Goal: Task Accomplishment & Management: Manage account settings

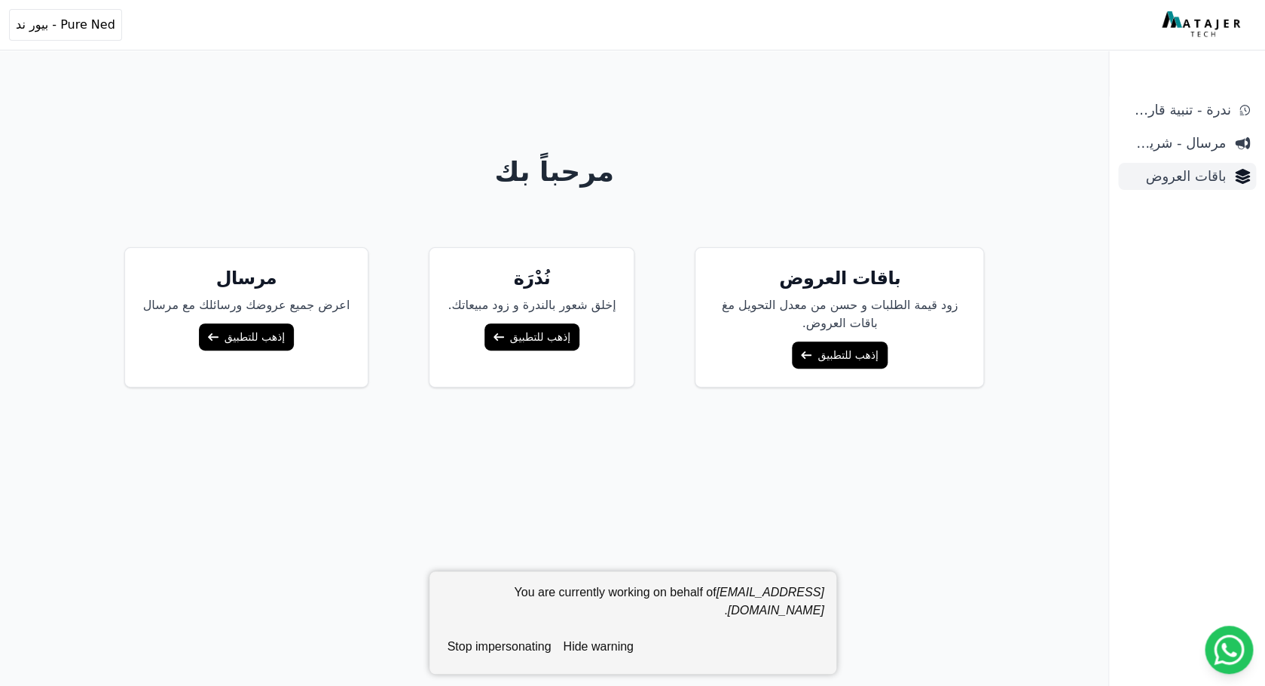
click at [1186, 173] on span "باقات العروض" at bounding box center [1175, 176] width 102 height 21
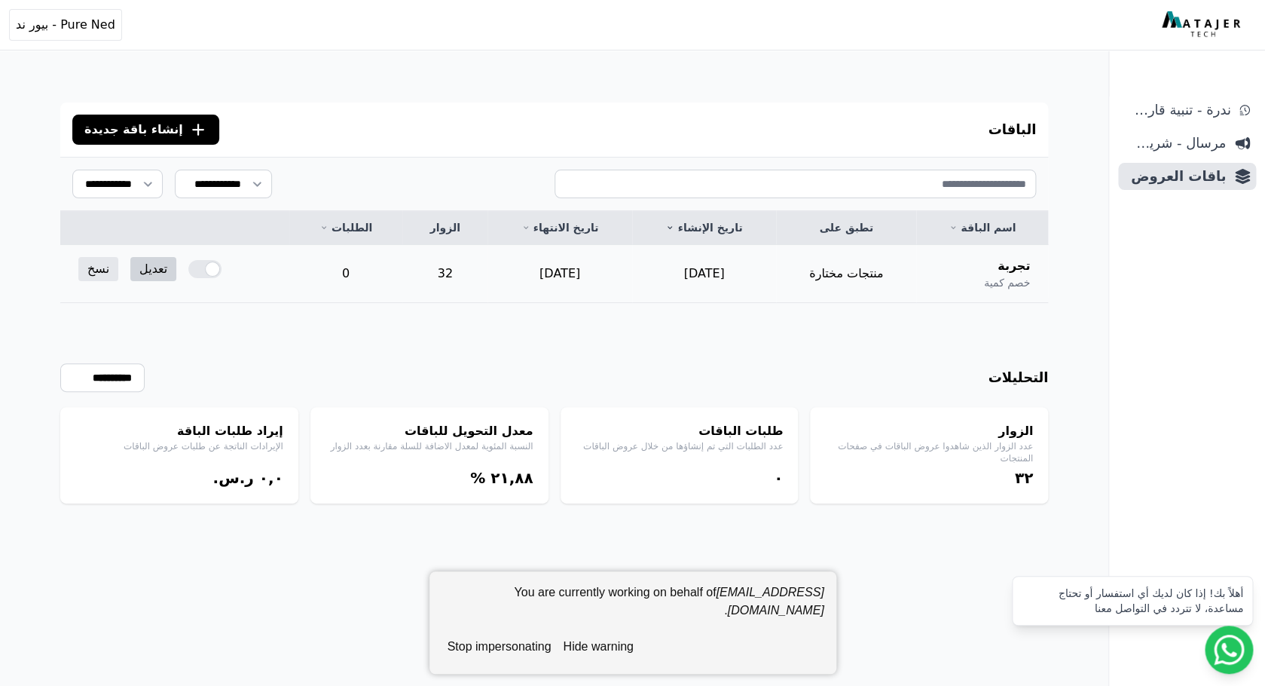
click at [152, 270] on link "تعديل" at bounding box center [153, 269] width 46 height 24
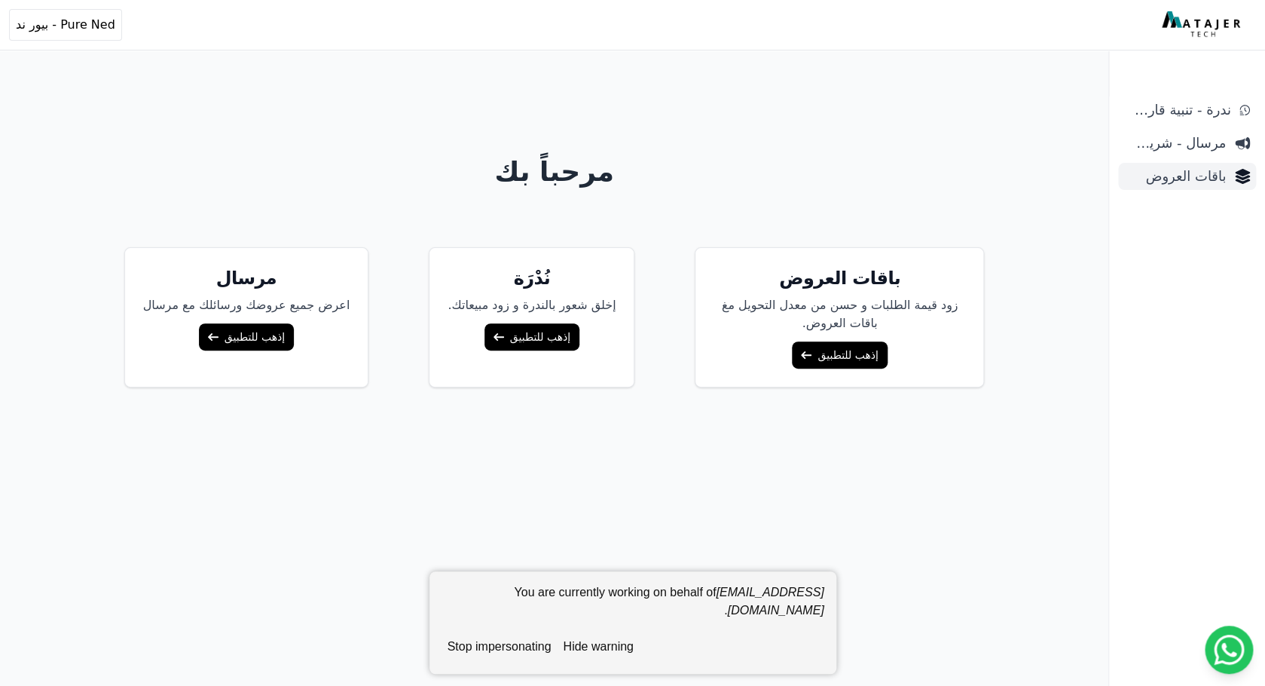
click at [1179, 184] on span "باقات العروض" at bounding box center [1175, 176] width 102 height 21
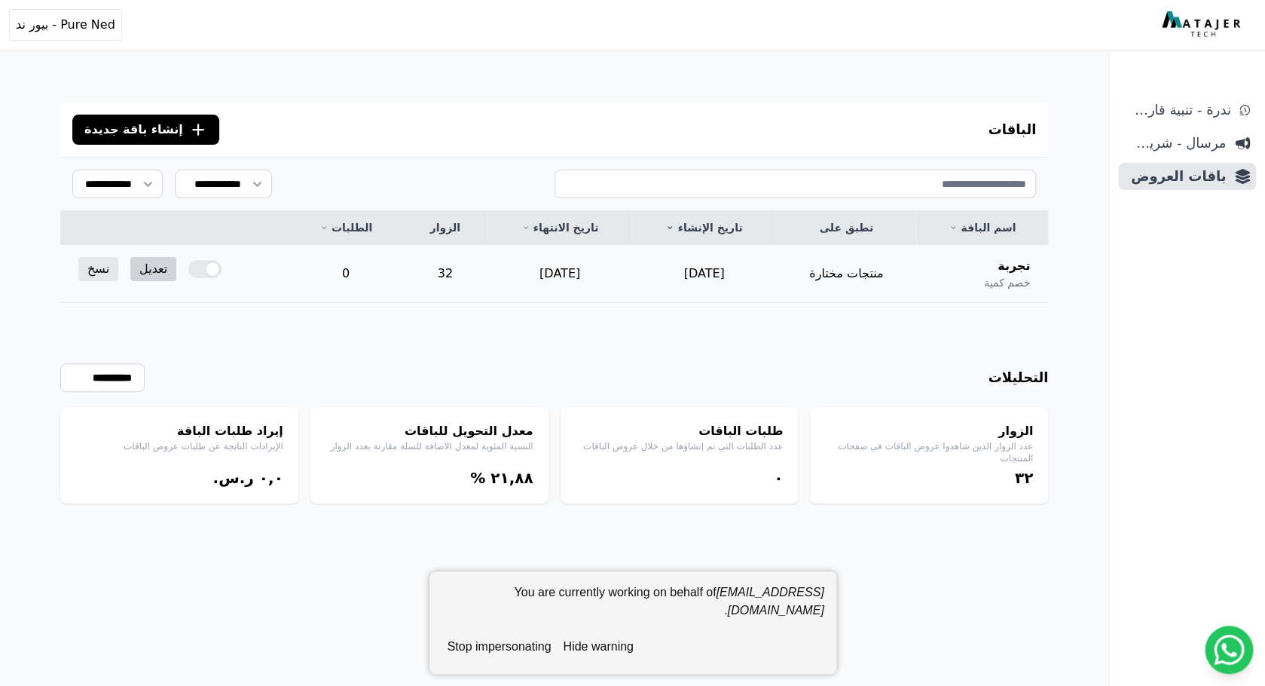
click at [142, 277] on link "تعديل" at bounding box center [153, 269] width 46 height 24
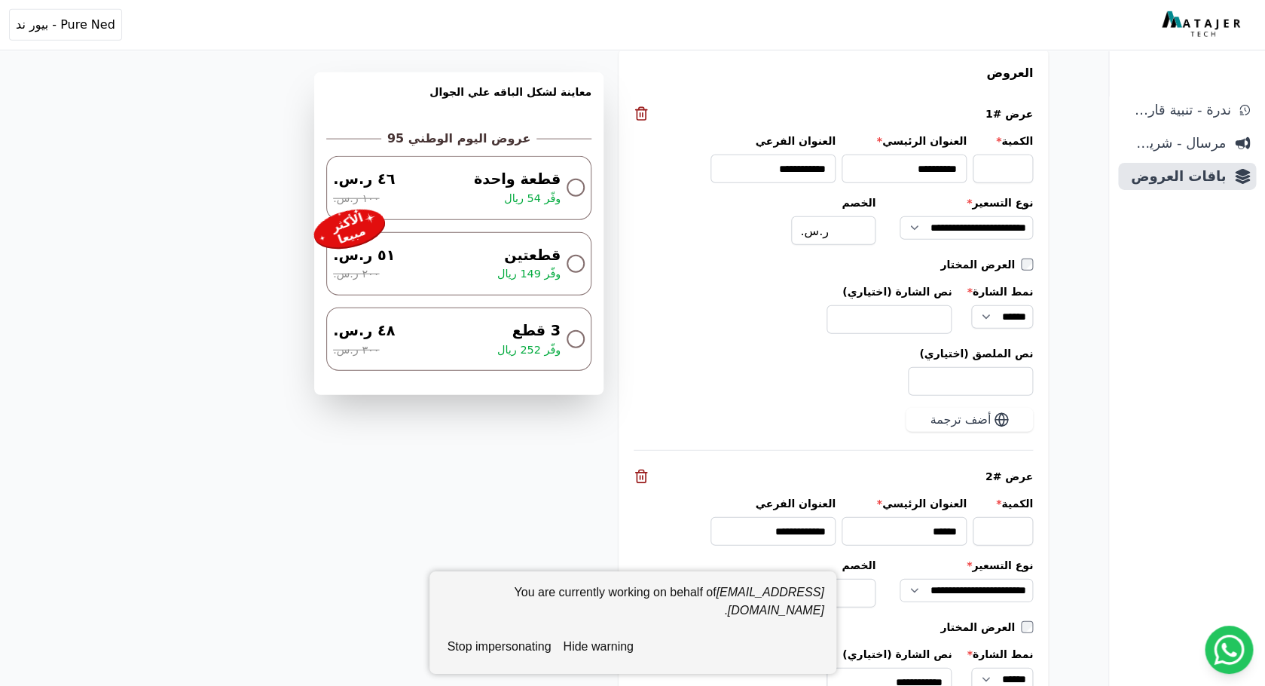
scroll to position [1540, 0]
